Goal: Information Seeking & Learning: Learn about a topic

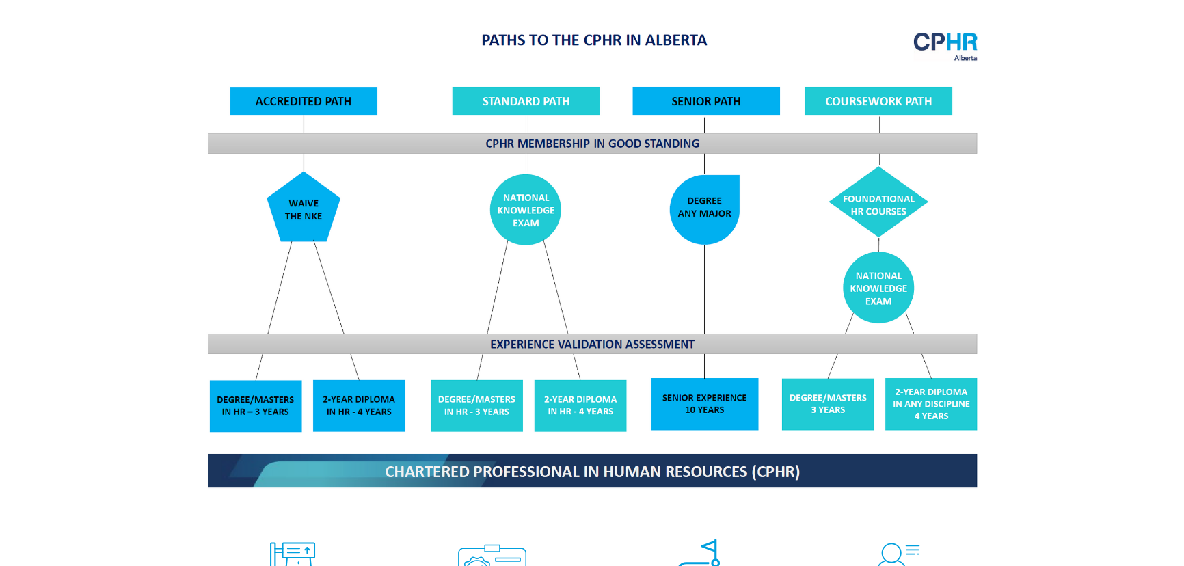
scroll to position [1678, 0]
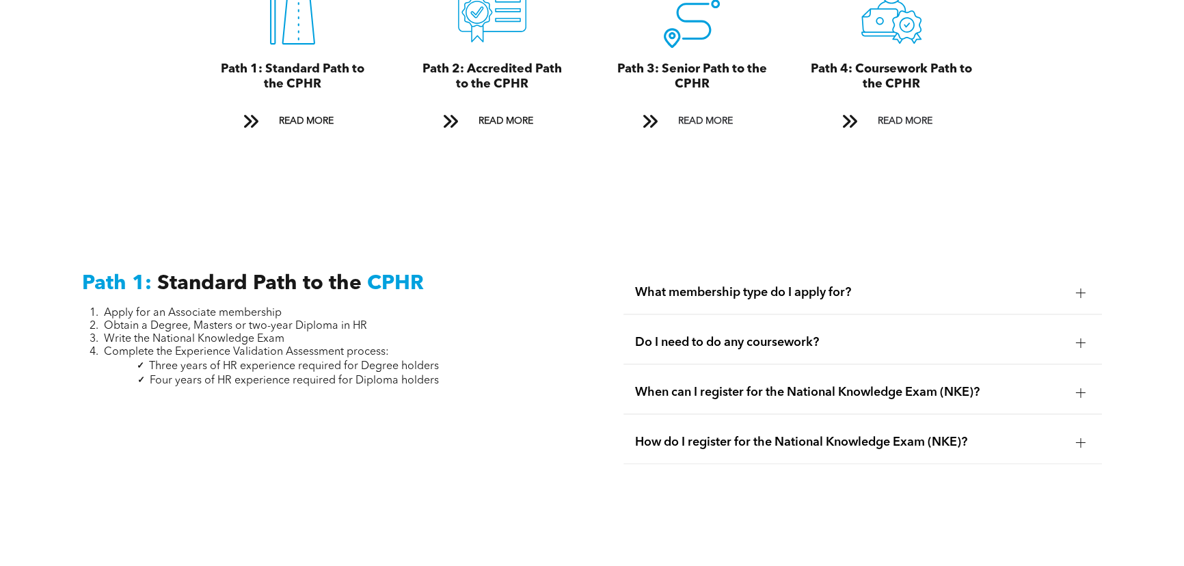
click at [810, 291] on div "What membership type do I apply for?" at bounding box center [863, 292] width 479 height 43
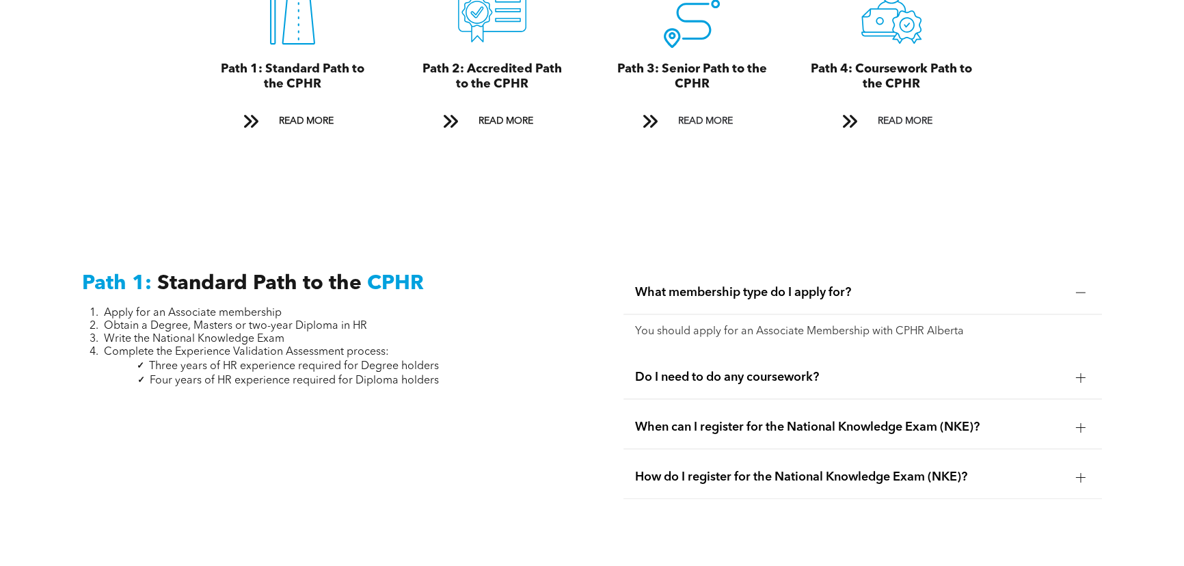
click at [810, 291] on div "What membership type do I apply for?" at bounding box center [863, 292] width 479 height 43
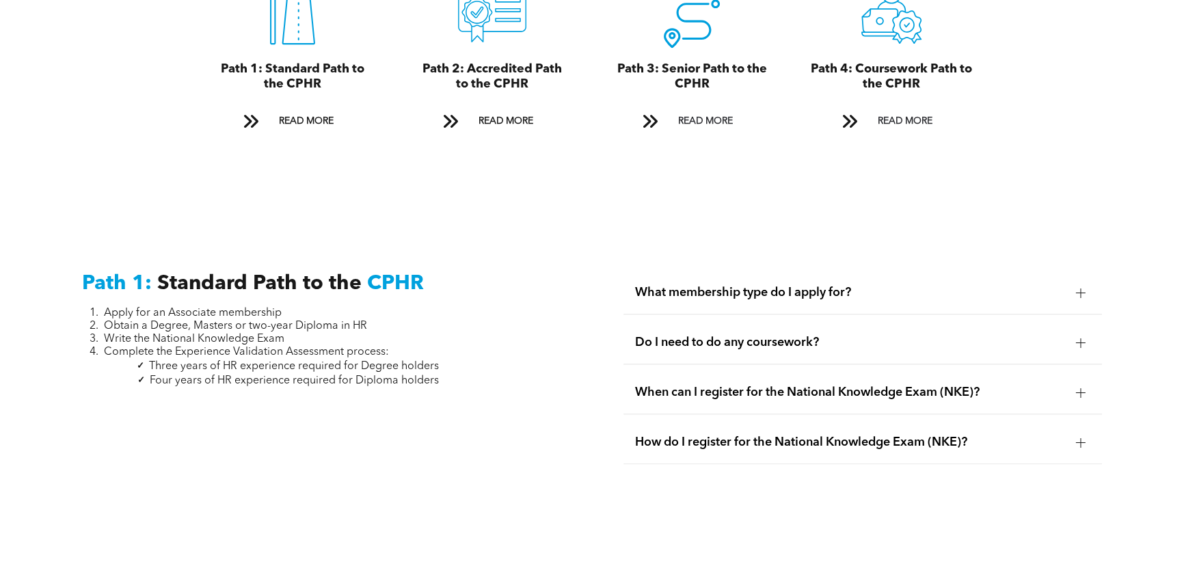
click at [810, 321] on div "Do I need to do any coursework?" at bounding box center [863, 342] width 479 height 43
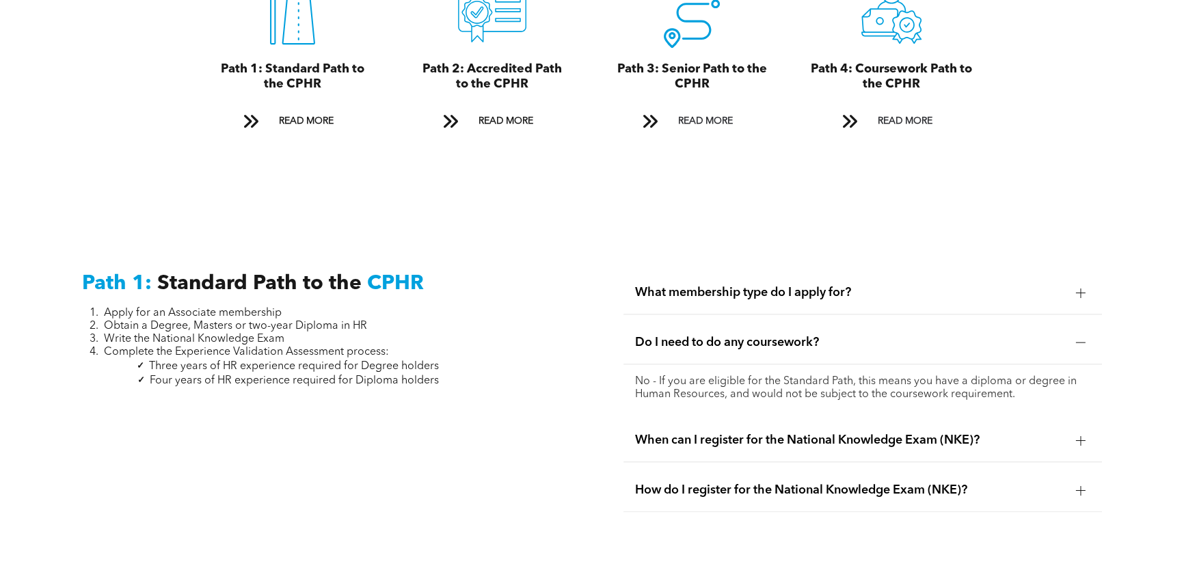
click at [810, 321] on div "Do I need to do any coursework?" at bounding box center [863, 342] width 479 height 43
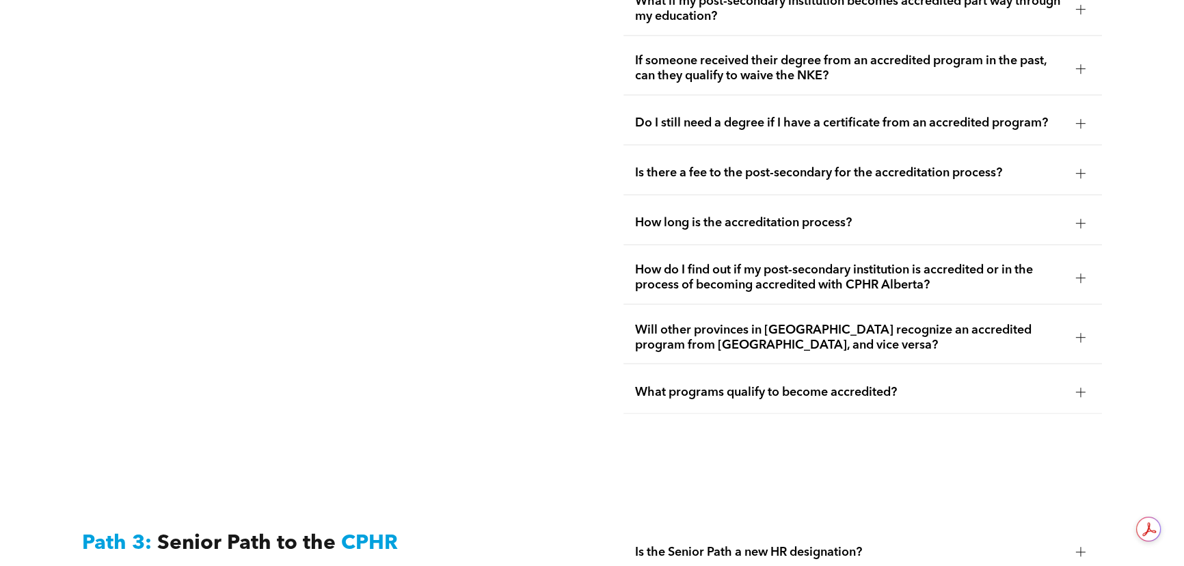
scroll to position [3295, 0]
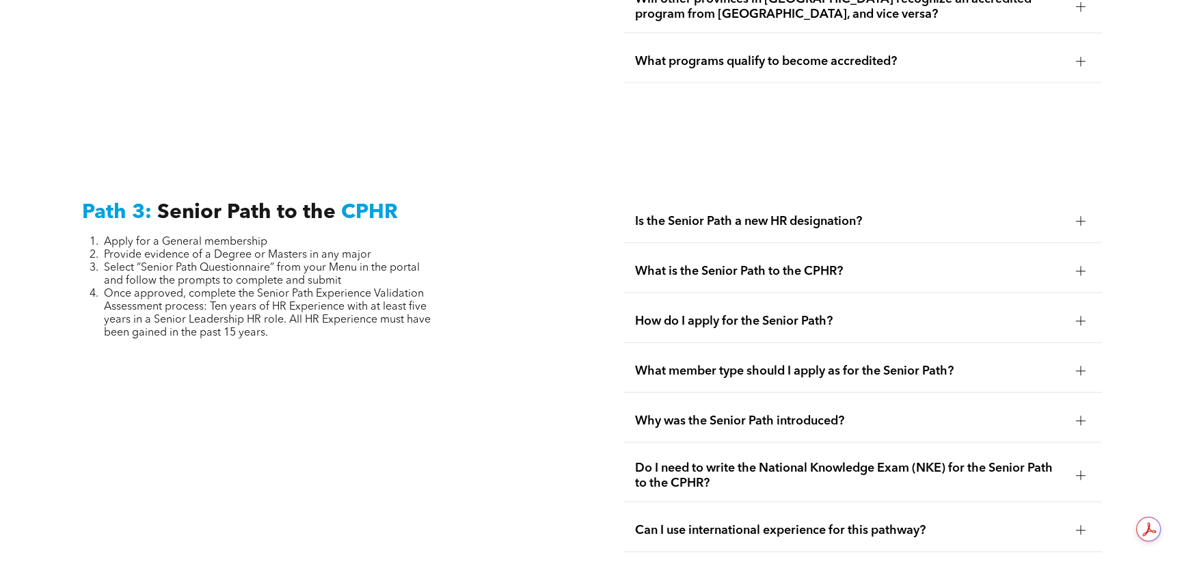
click at [728, 214] on span "Is the Senior Path a new HR designation?" at bounding box center [850, 221] width 431 height 15
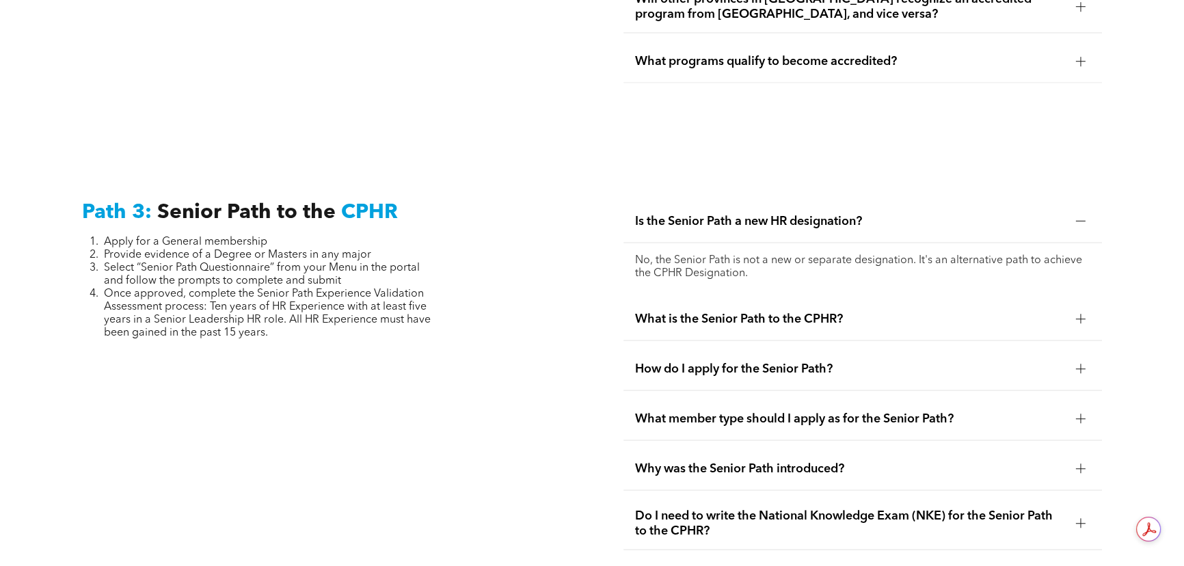
click at [728, 214] on span "Is the Senior Path a new HR designation?" at bounding box center [850, 221] width 431 height 15
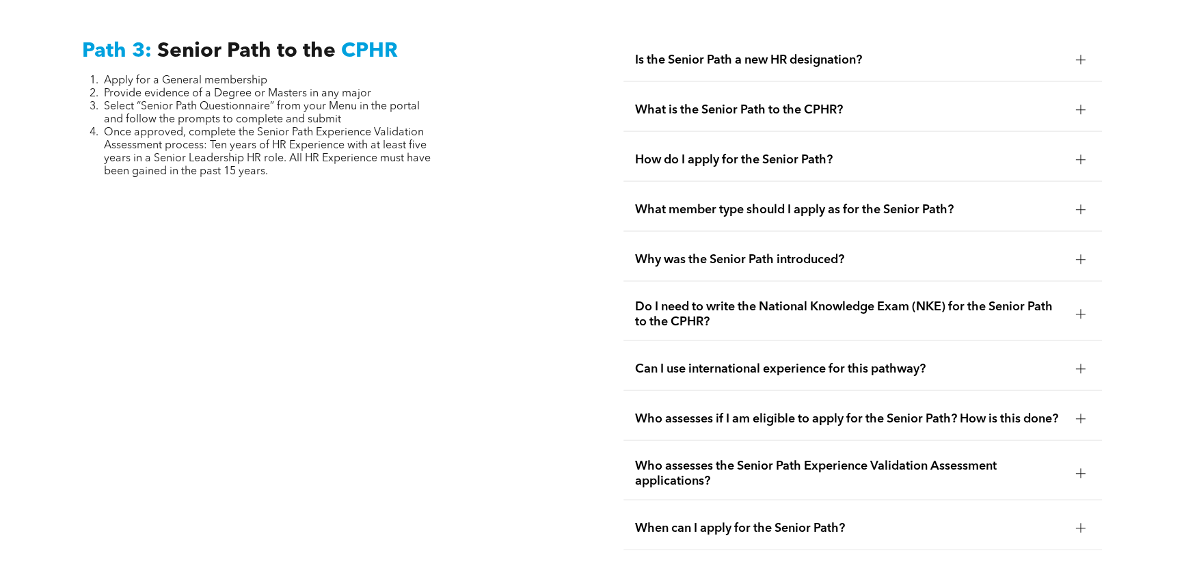
scroll to position [3481, 0]
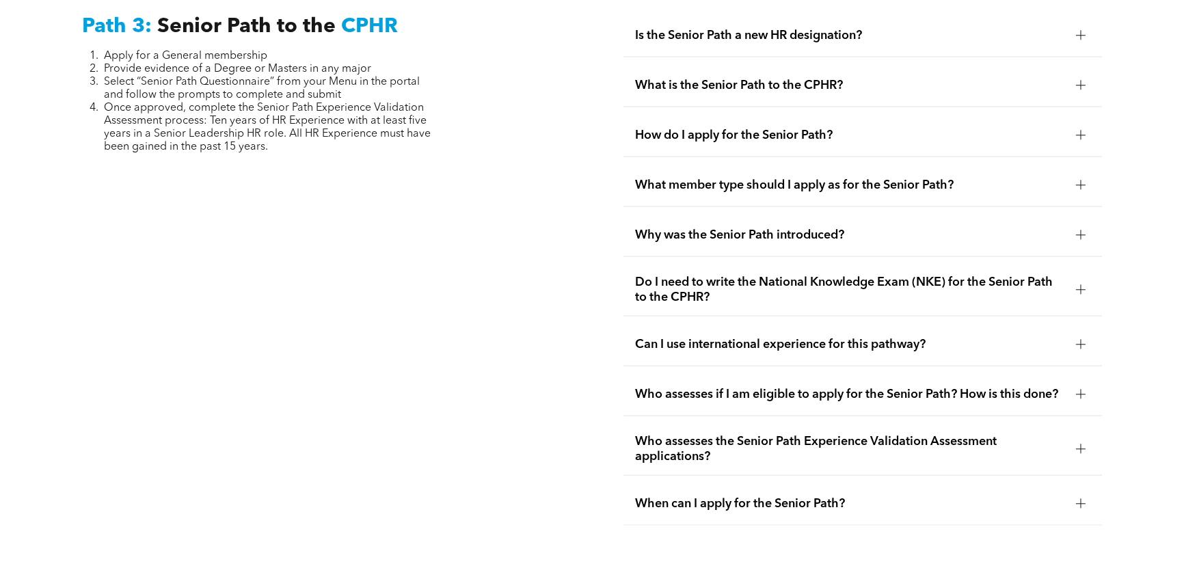
click at [738, 128] on span "How do I apply for the Senior Path?" at bounding box center [850, 135] width 431 height 15
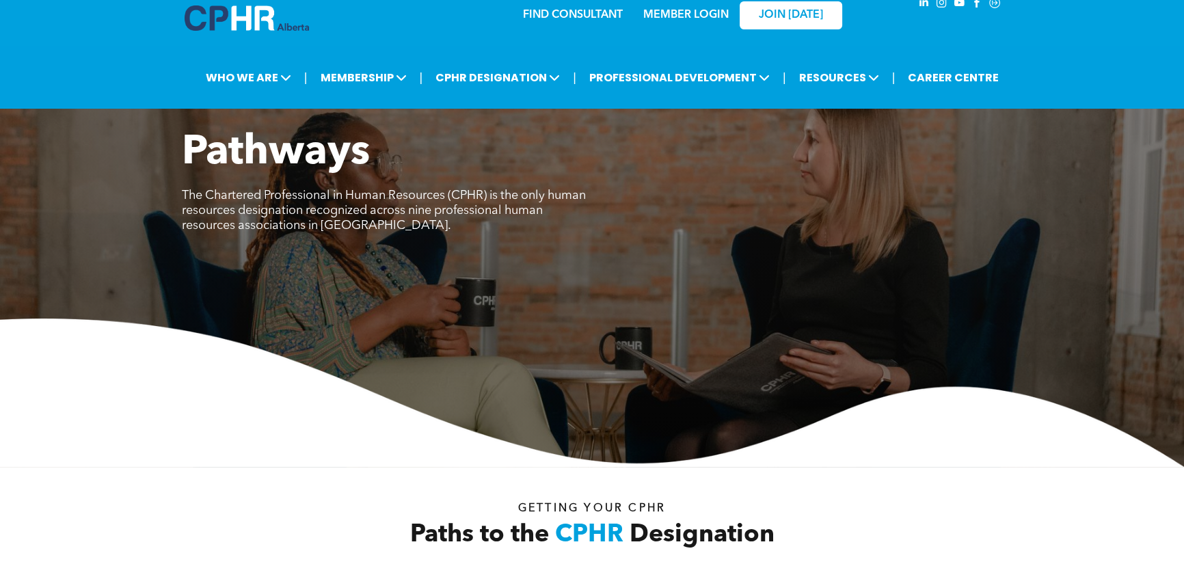
scroll to position [0, 0]
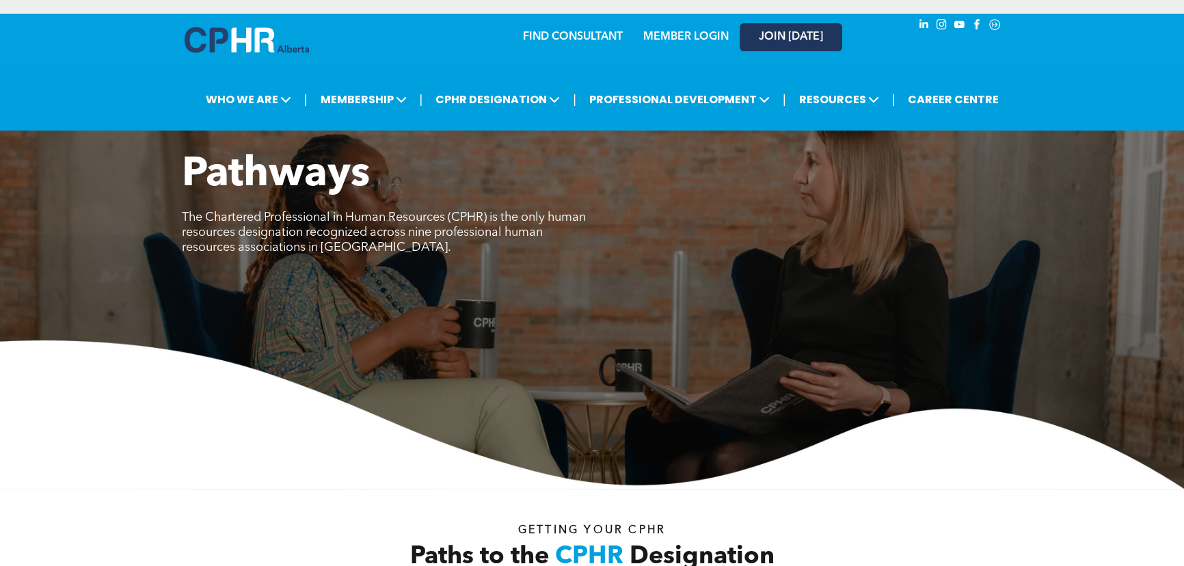
click at [814, 23] on link "JOIN [DATE]" at bounding box center [791, 37] width 103 height 28
click at [696, 34] on link "MEMBER LOGIN" at bounding box center [686, 36] width 85 height 11
